Goal: Check status: Check status

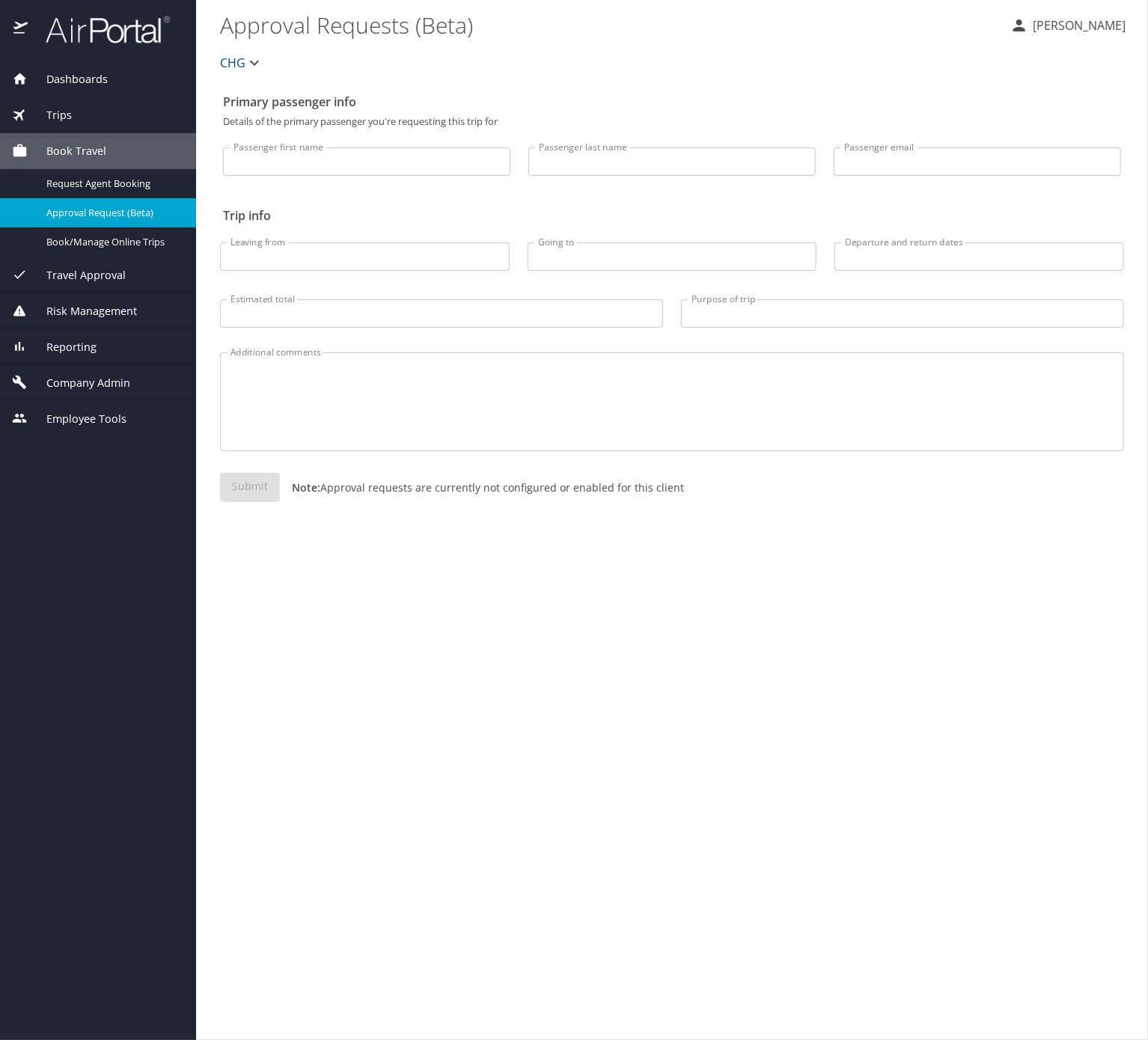
click at [67, 113] on span "Trips" at bounding box center [49, 115] width 44 height 16
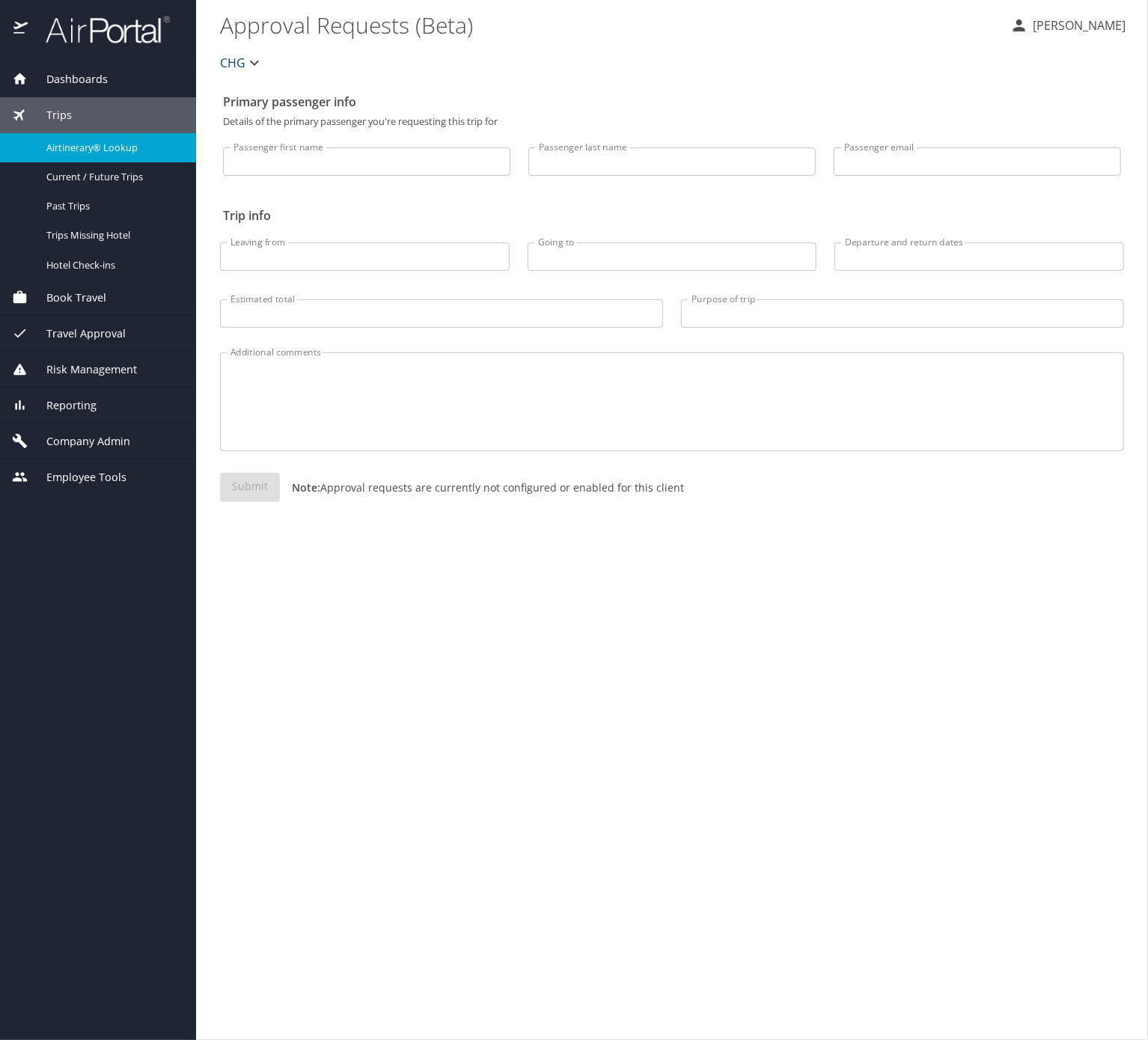
click at [132, 155] on span "Airtinerary® Lookup" at bounding box center [112, 148] width 132 height 15
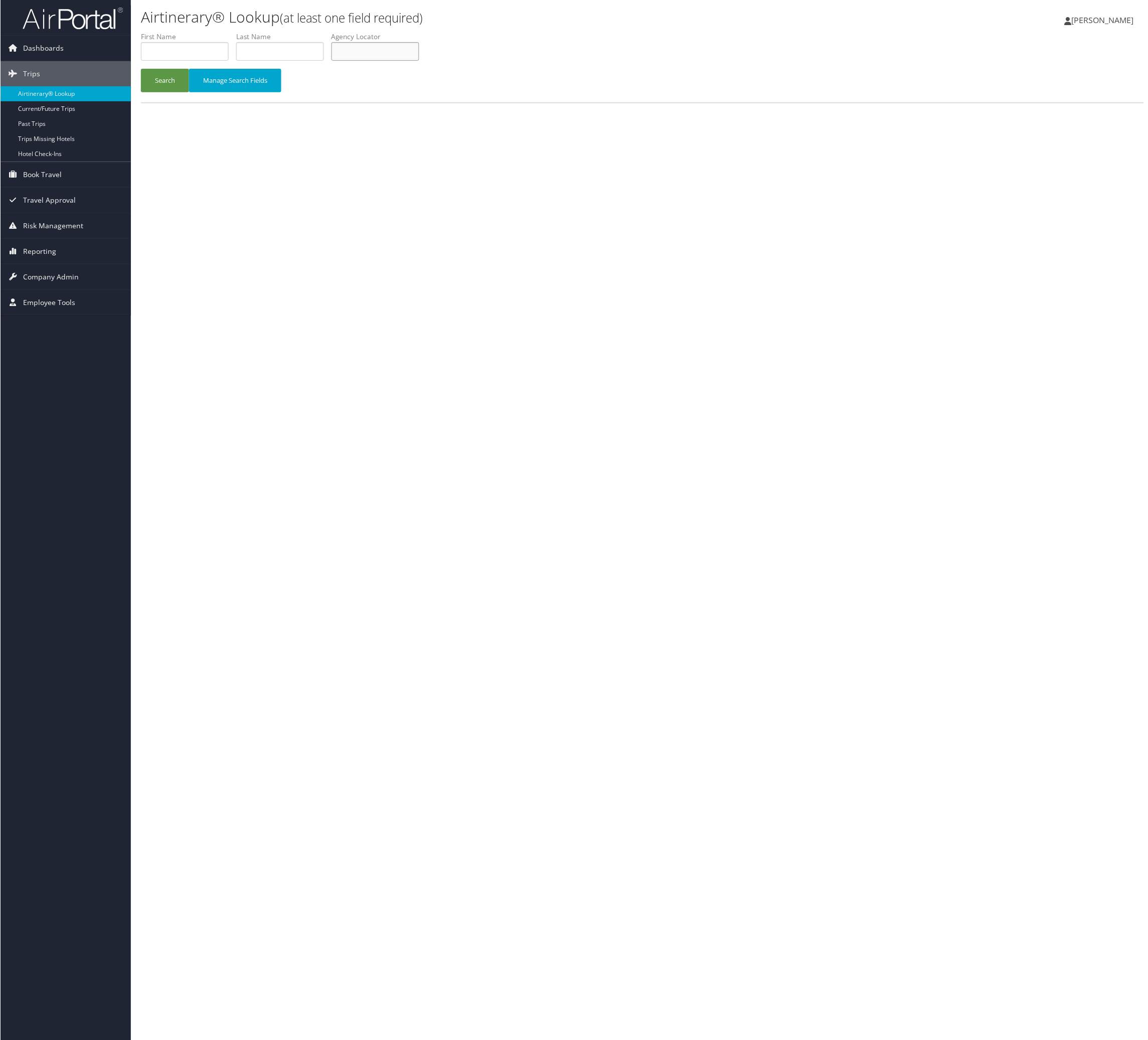
click at [419, 60] on input "text" at bounding box center [375, 51] width 88 height 18
paste input "IFHGOA"
type input "IFHGOA"
click at [52, 264] on span "Reporting" at bounding box center [39, 251] width 33 height 25
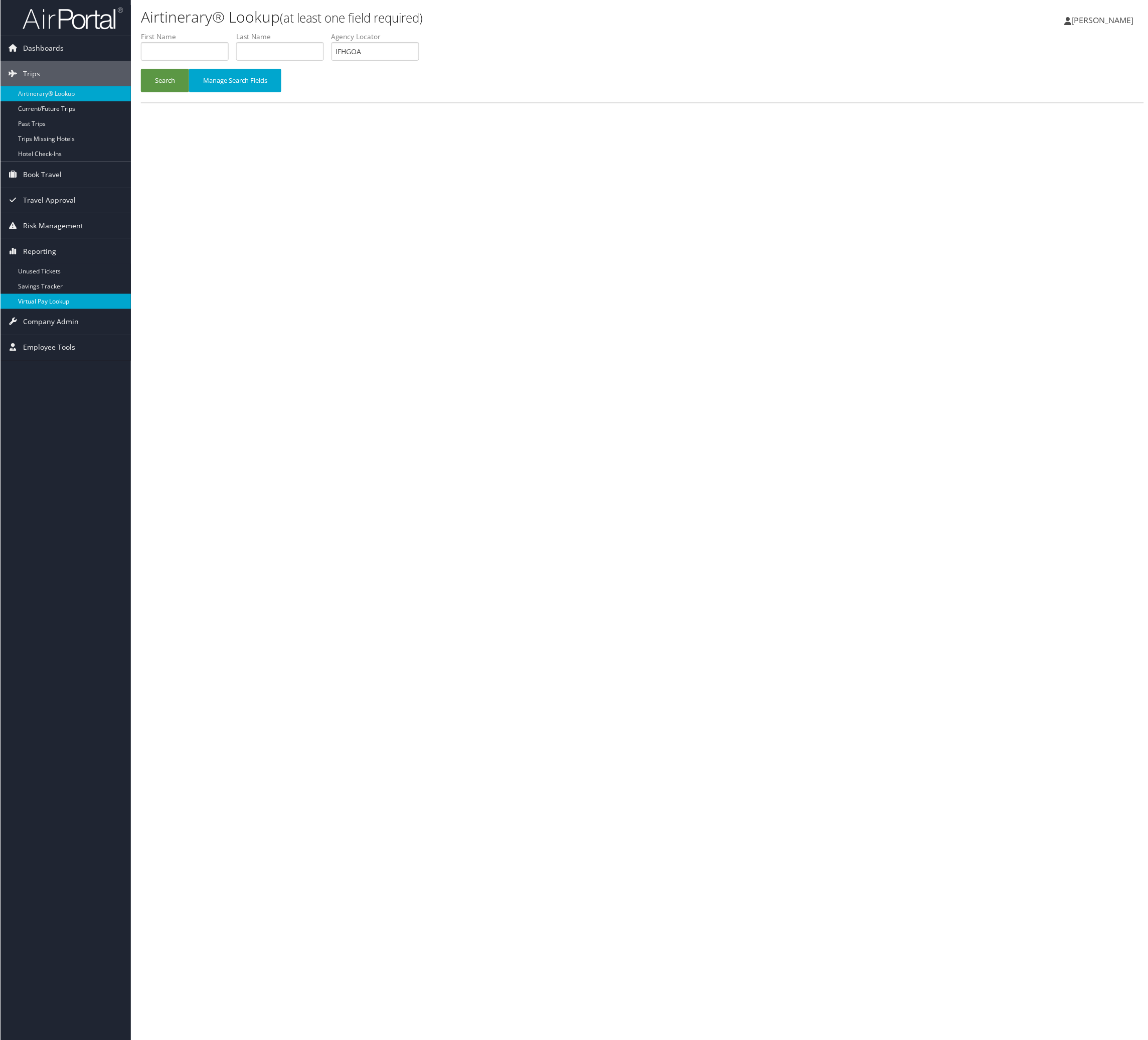
click at [61, 304] on link "Virtual Pay Lookup" at bounding box center [65, 301] width 130 height 15
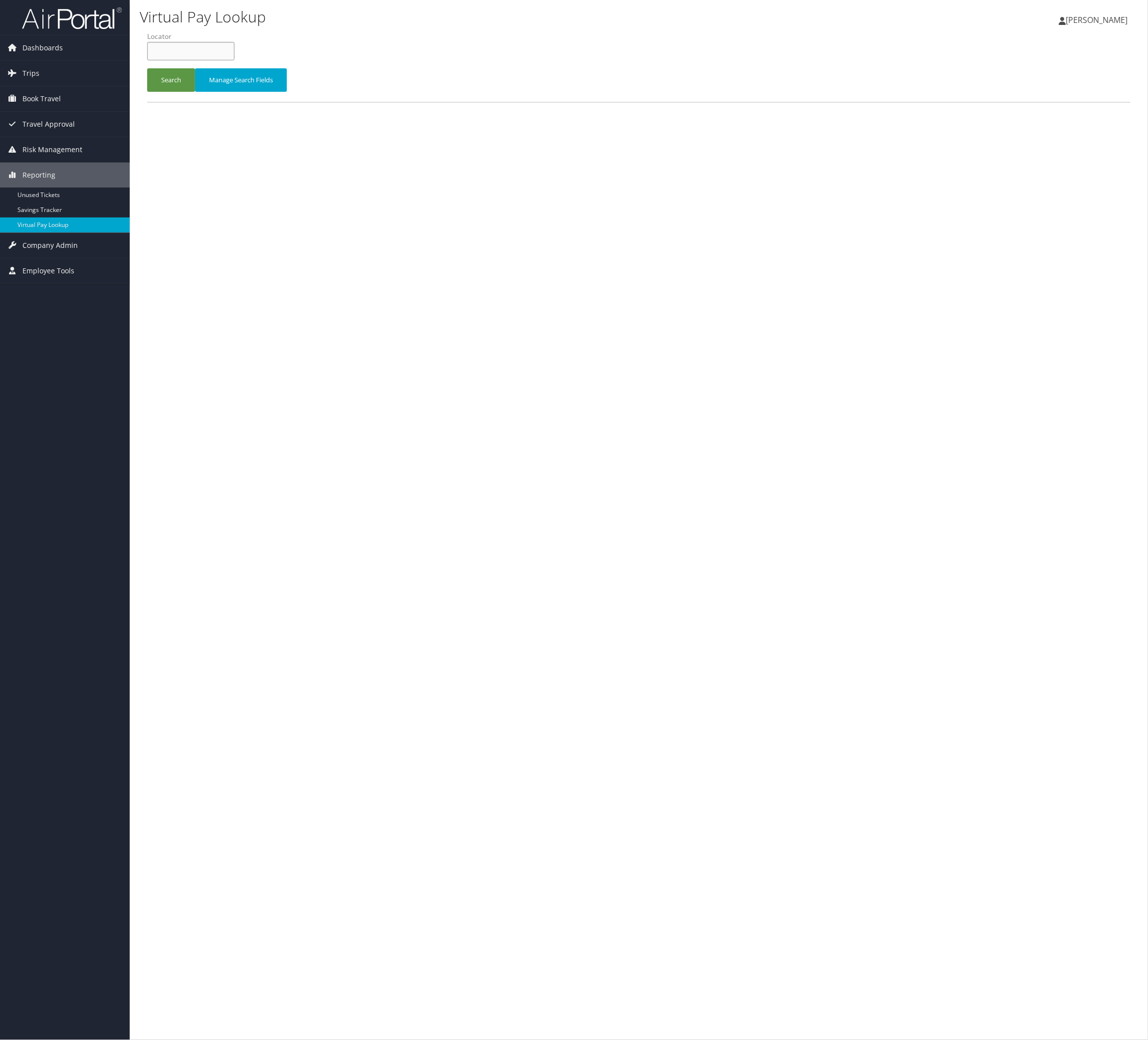
click at [199, 60] on input "text" at bounding box center [191, 51] width 88 height 18
paste input "IFHGOA"
click at [195, 92] on button "Search" at bounding box center [171, 80] width 48 height 24
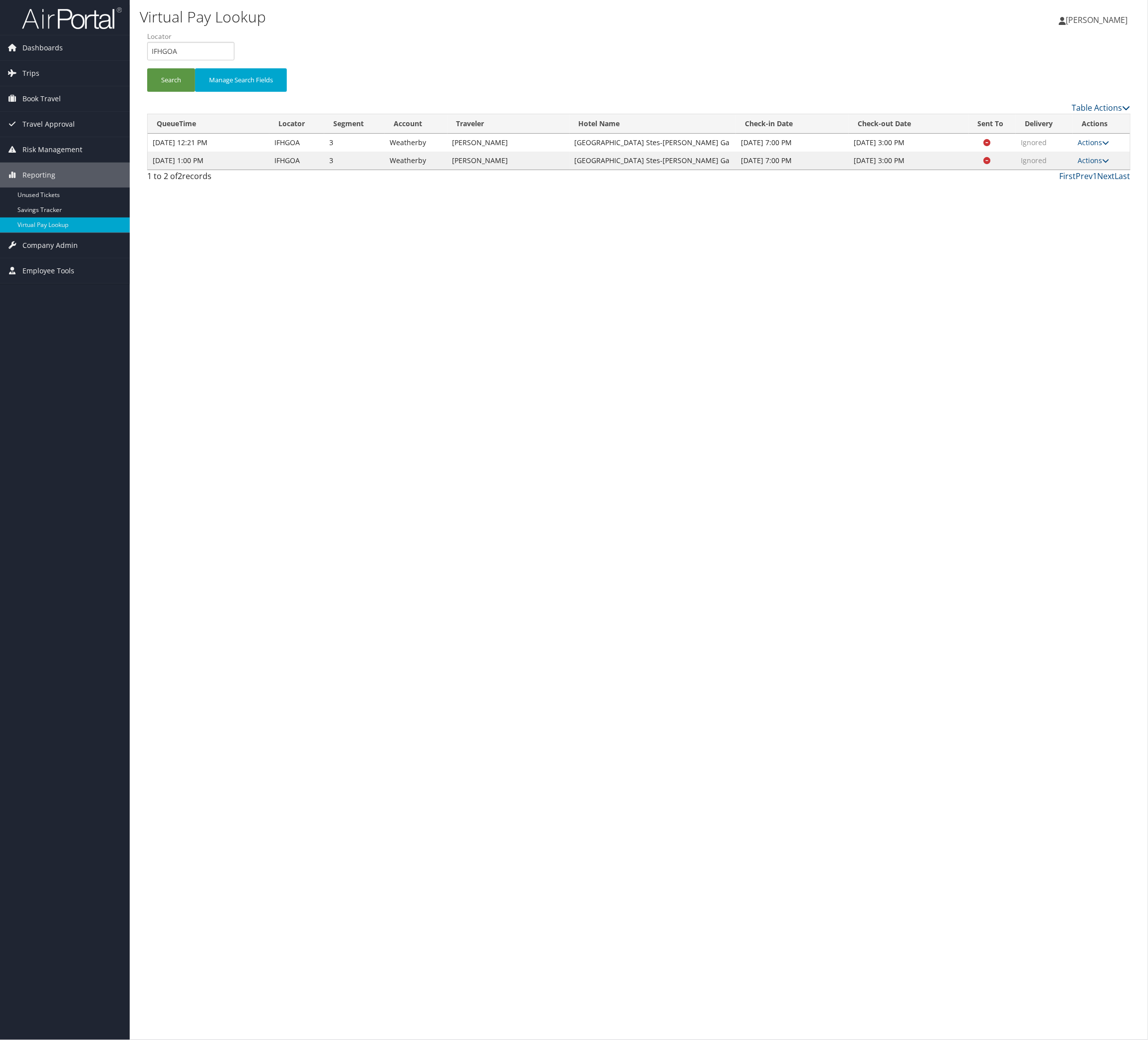
click at [1084, 169] on td "Actions Resend Logs View Itinerary" at bounding box center [1101, 161] width 57 height 18
click at [1086, 165] on link "Actions" at bounding box center [1093, 160] width 32 height 10
click at [1078, 238] on link "Resend" at bounding box center [1047, 230] width 63 height 17
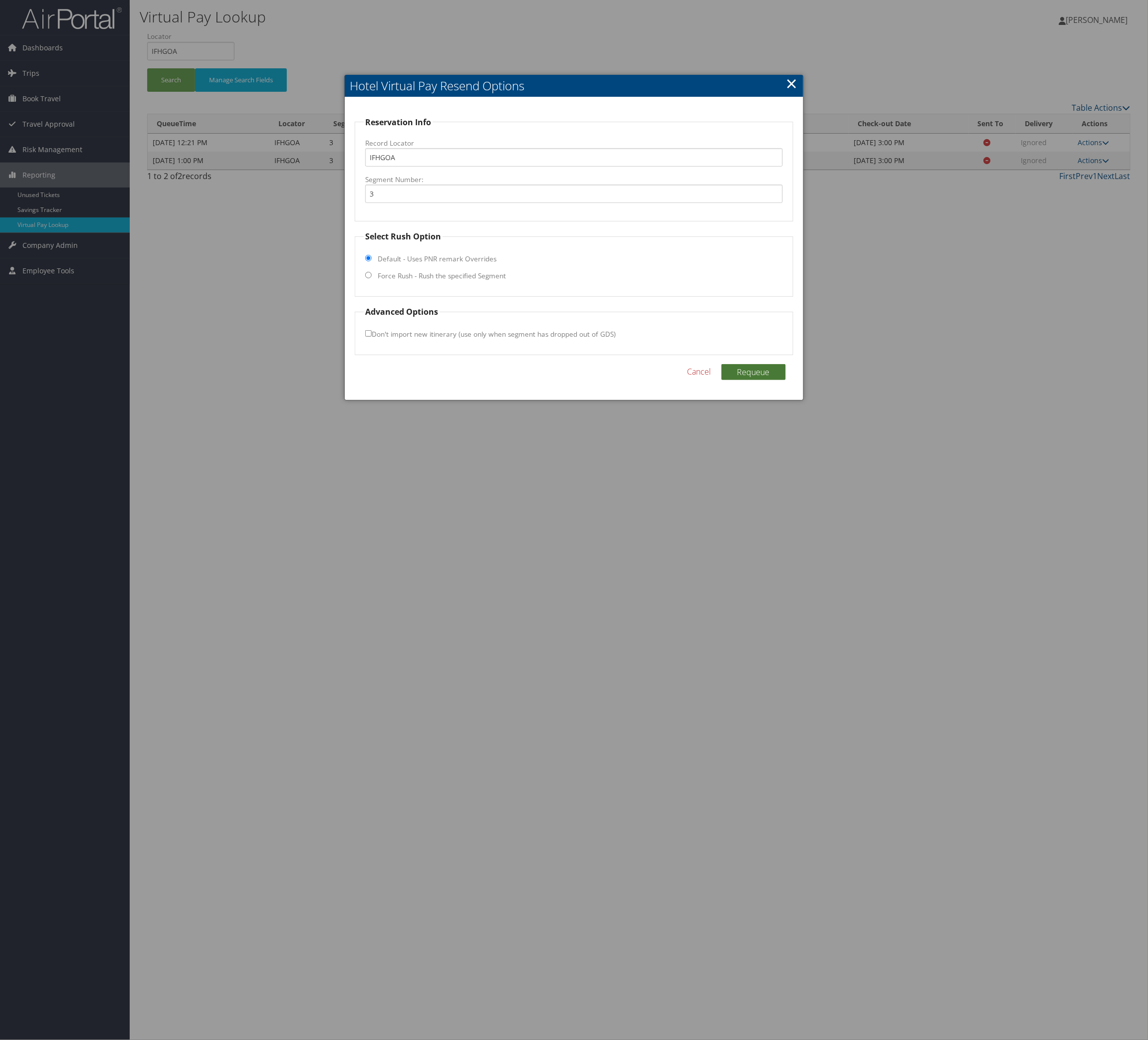
click at [774, 380] on button "Requeue" at bounding box center [754, 372] width 64 height 16
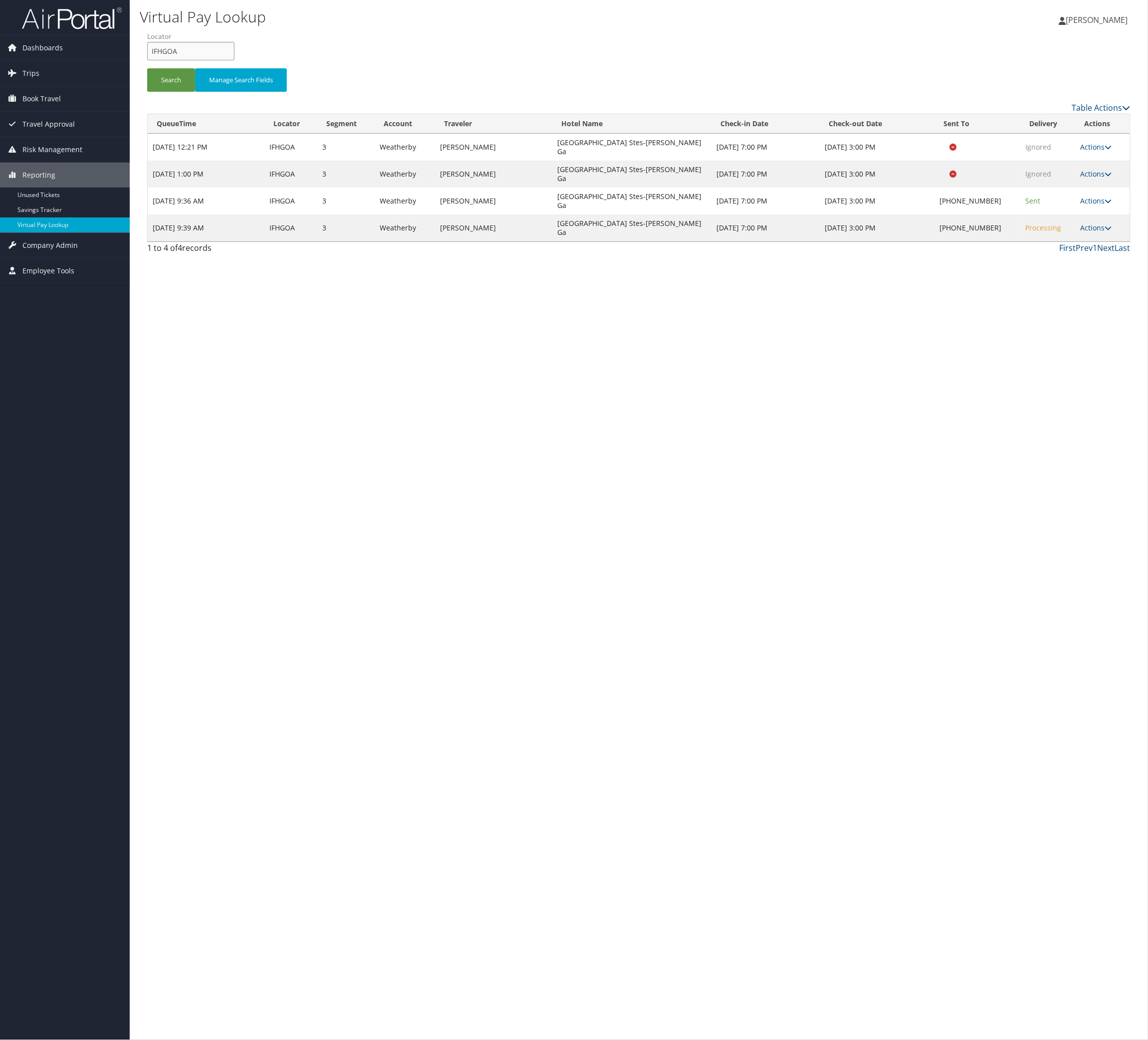
click at [235, 60] on input "IFHGOA" at bounding box center [191, 51] width 88 height 18
paste input "NPVKHO"
click at [193, 92] on button "Search" at bounding box center [171, 80] width 48 height 24
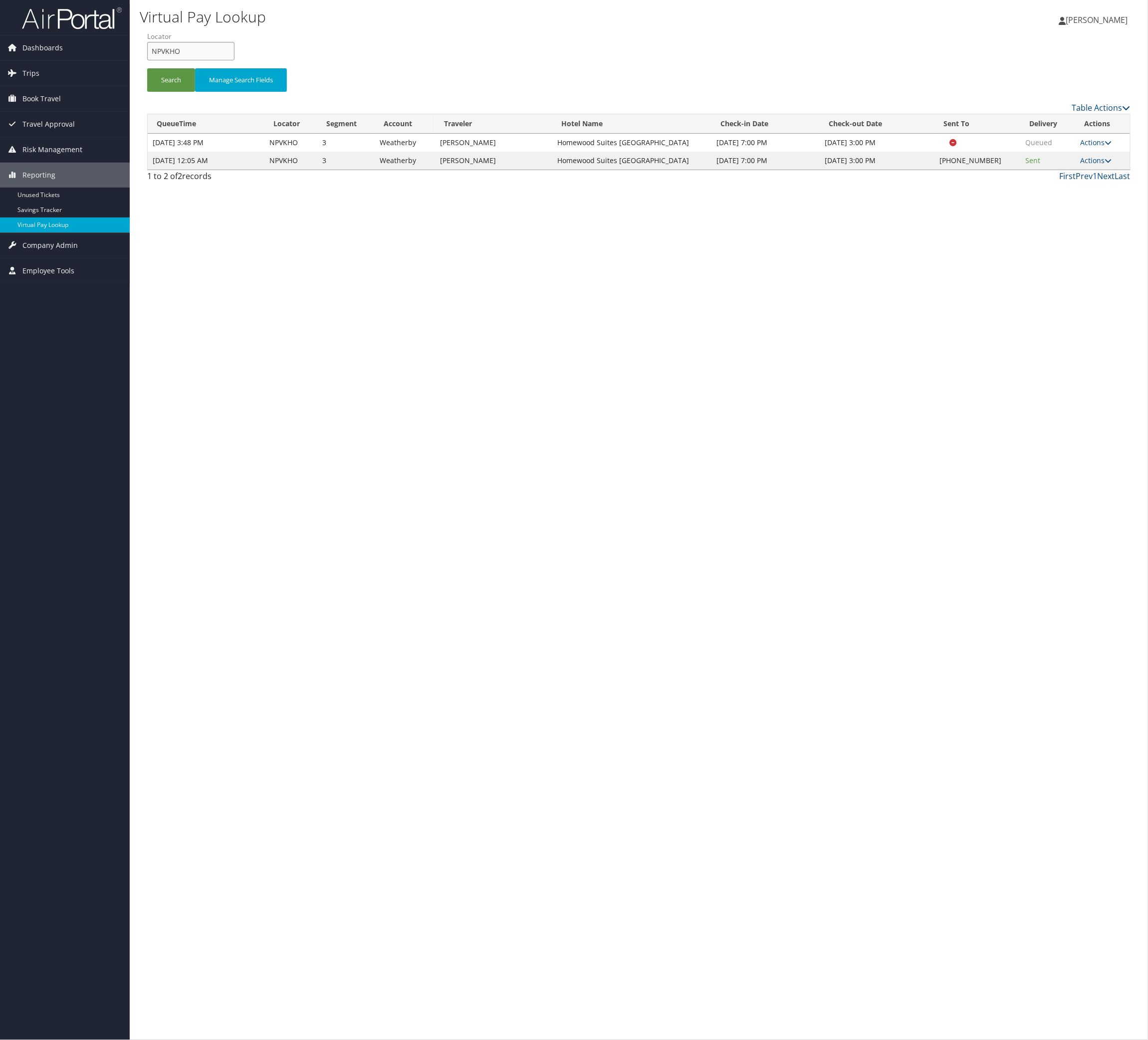
click at [207, 60] on input "NPVKHO" at bounding box center [191, 51] width 88 height 18
paste input "EFTTKD"
click at [195, 92] on button "Search" at bounding box center [171, 80] width 48 height 24
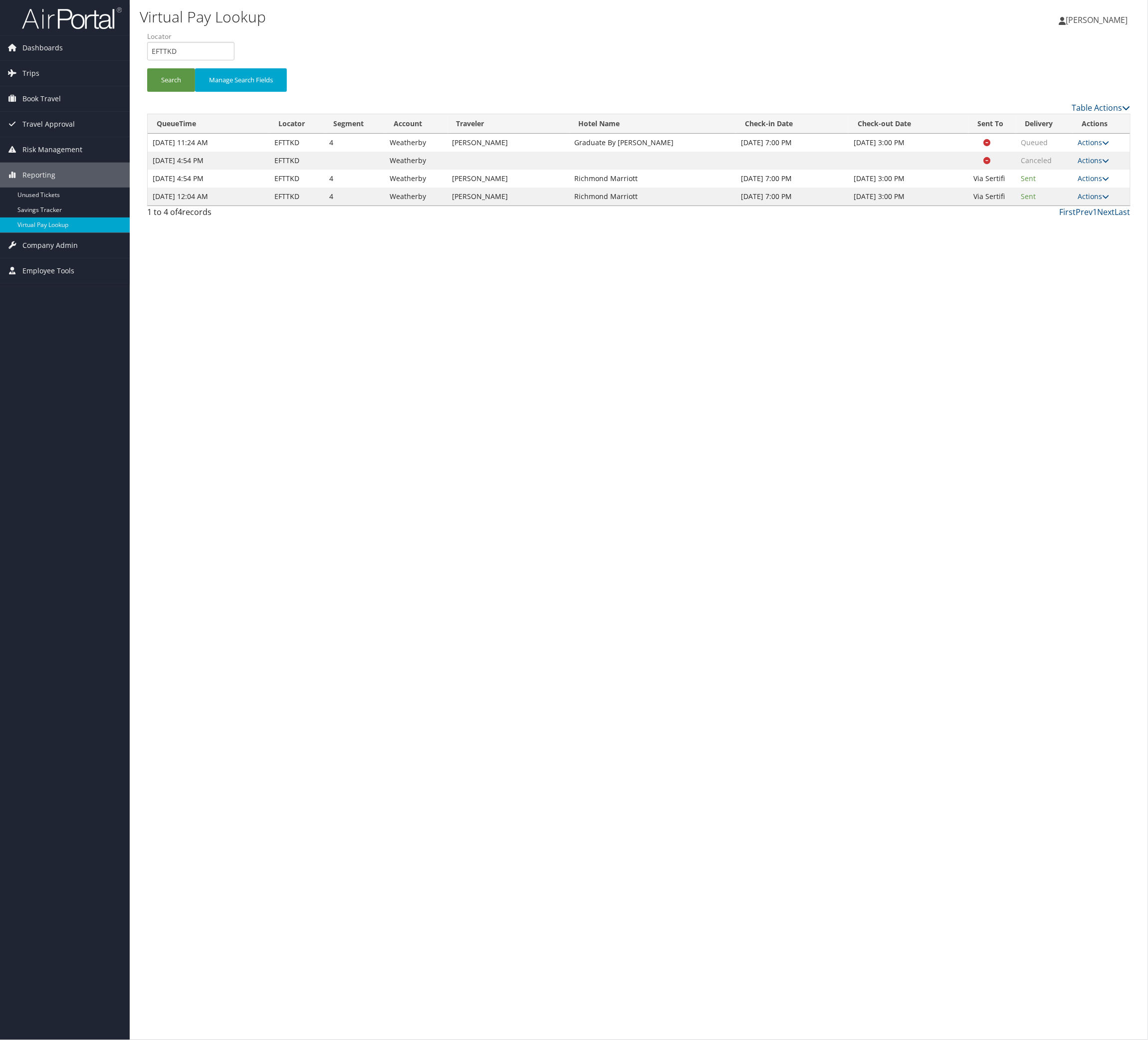
drag, startPoint x: 252, startPoint y: 96, endPoint x: 244, endPoint y: 77, distance: 20.6
click at [242, 68] on li "Locator EFTTKD" at bounding box center [194, 50] width 95 height 36
click at [235, 60] on input "EFTTKD" at bounding box center [191, 51] width 88 height 18
paste input "CBTZTE"
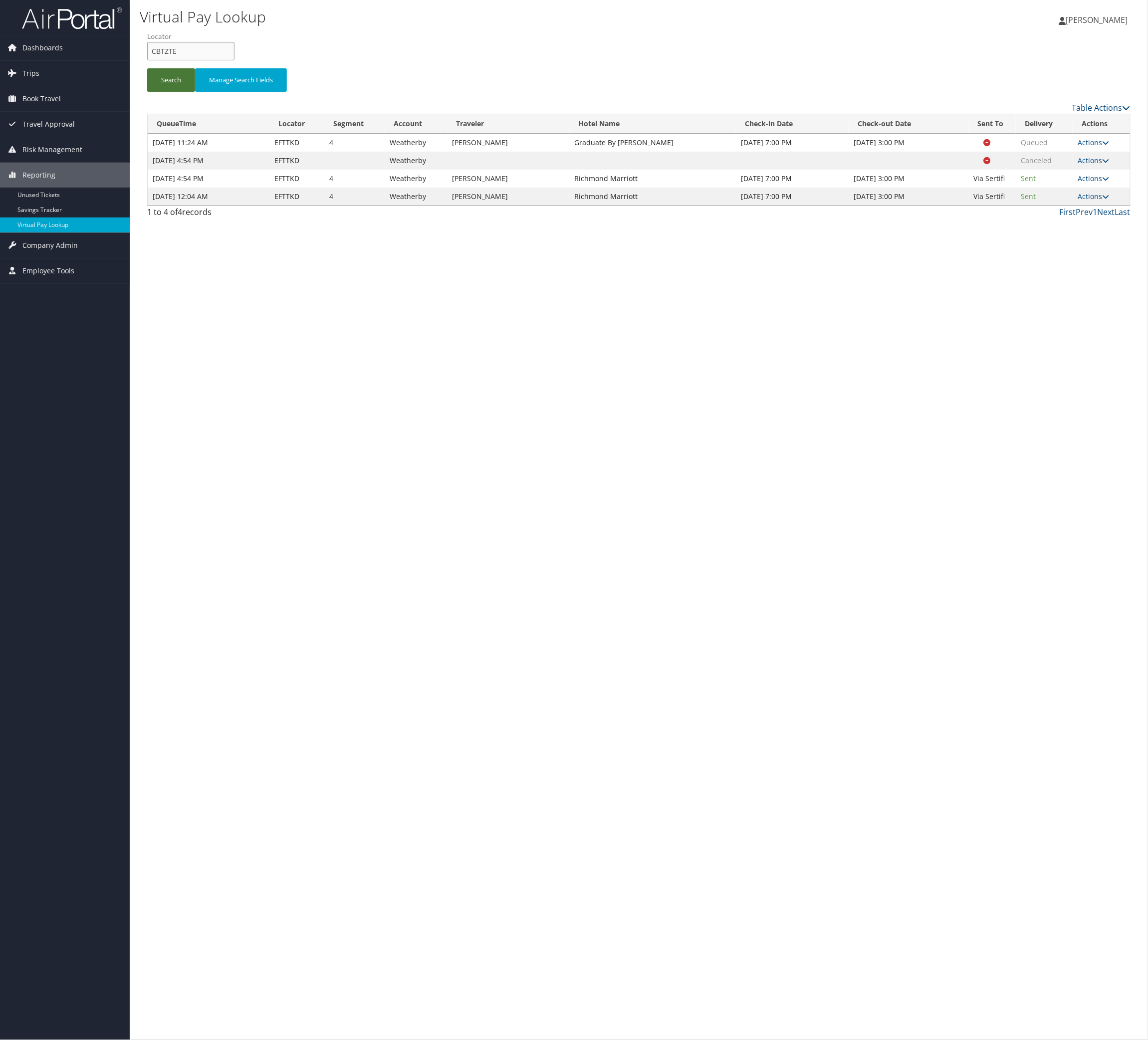
type input "CBTZTE"
click at [195, 92] on button "Search" at bounding box center [171, 80] width 48 height 24
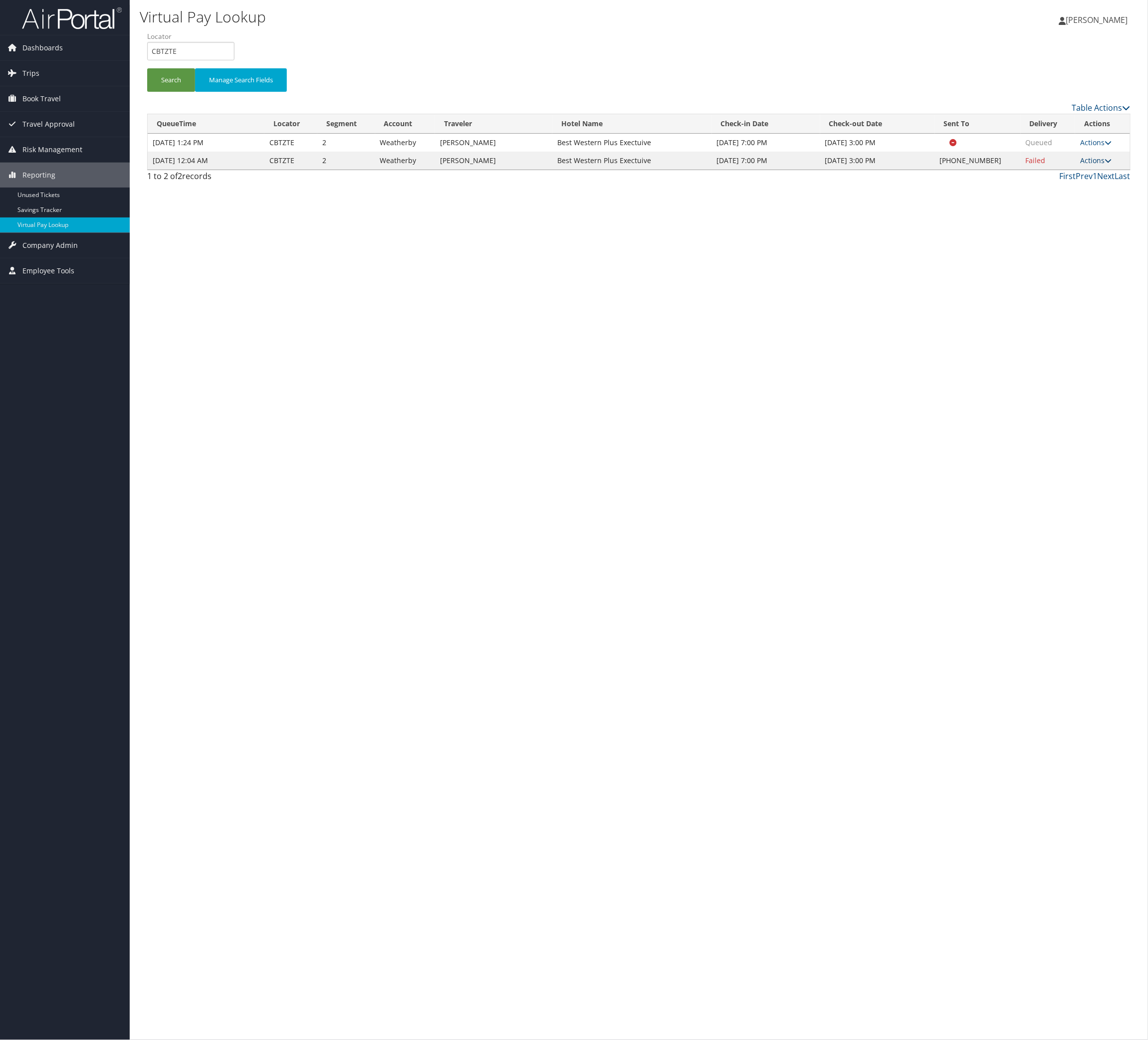
click at [1105, 165] on link "Actions" at bounding box center [1096, 160] width 32 height 10
click at [1032, 269] on link "Logs" at bounding box center [1025, 261] width 85 height 17
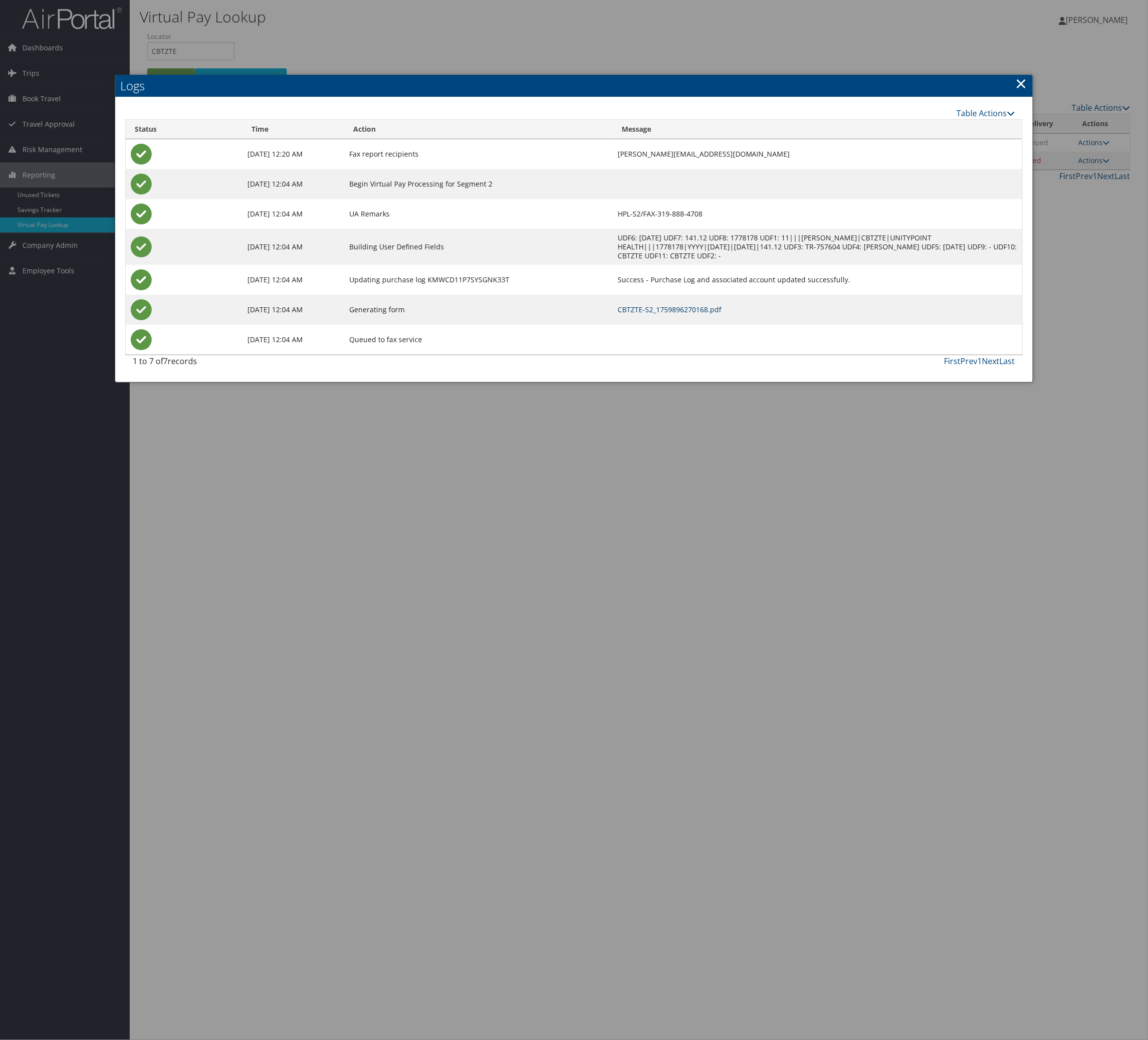
click at [654, 314] on link "CBTZTE-S2_1759896270168.pdf" at bounding box center [669, 310] width 104 height 10
